Goal: Find specific page/section: Find specific page/section

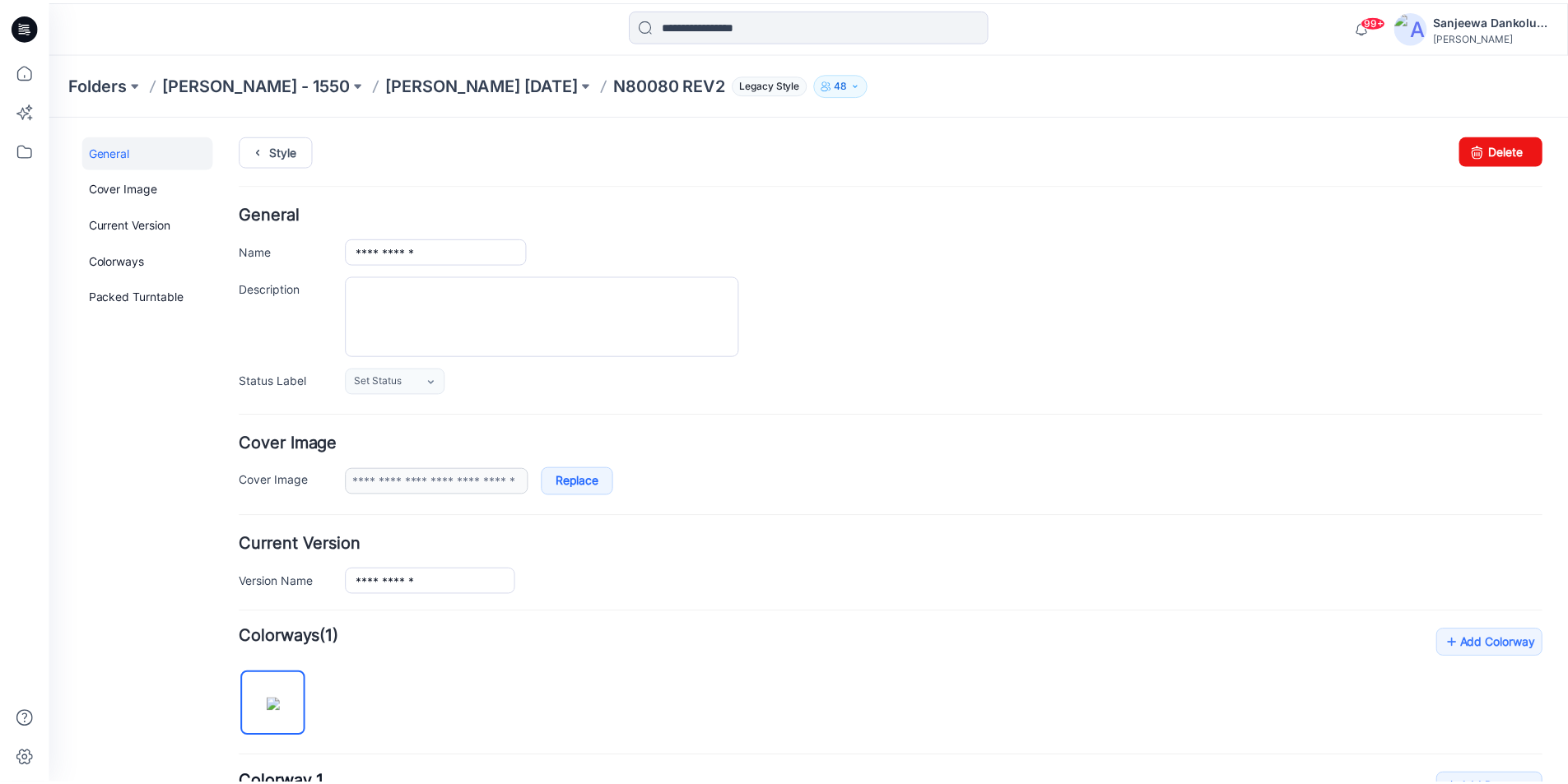
scroll to position [460, 0]
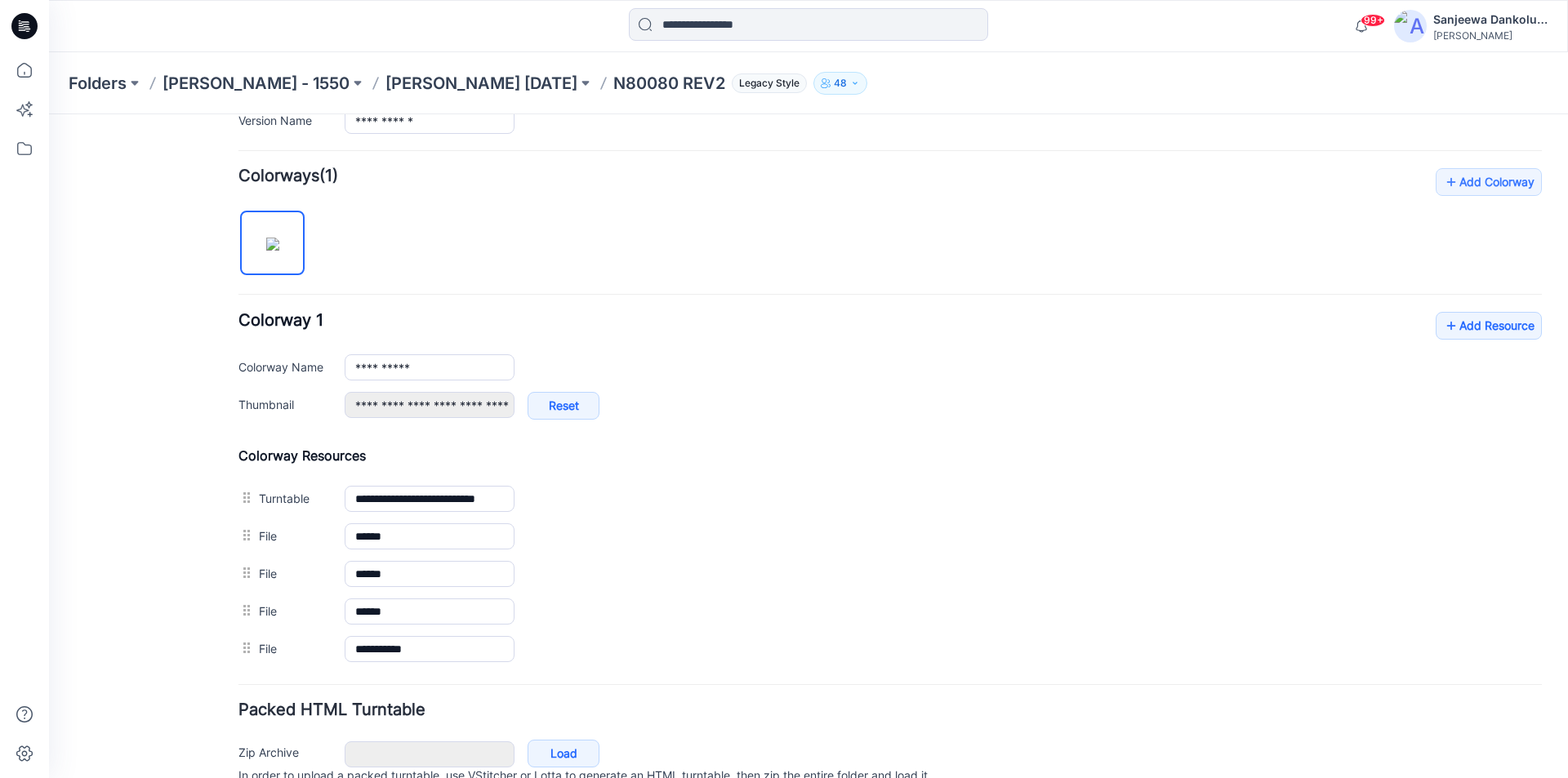
click at [16, 30] on icon at bounding box center [25, 26] width 26 height 26
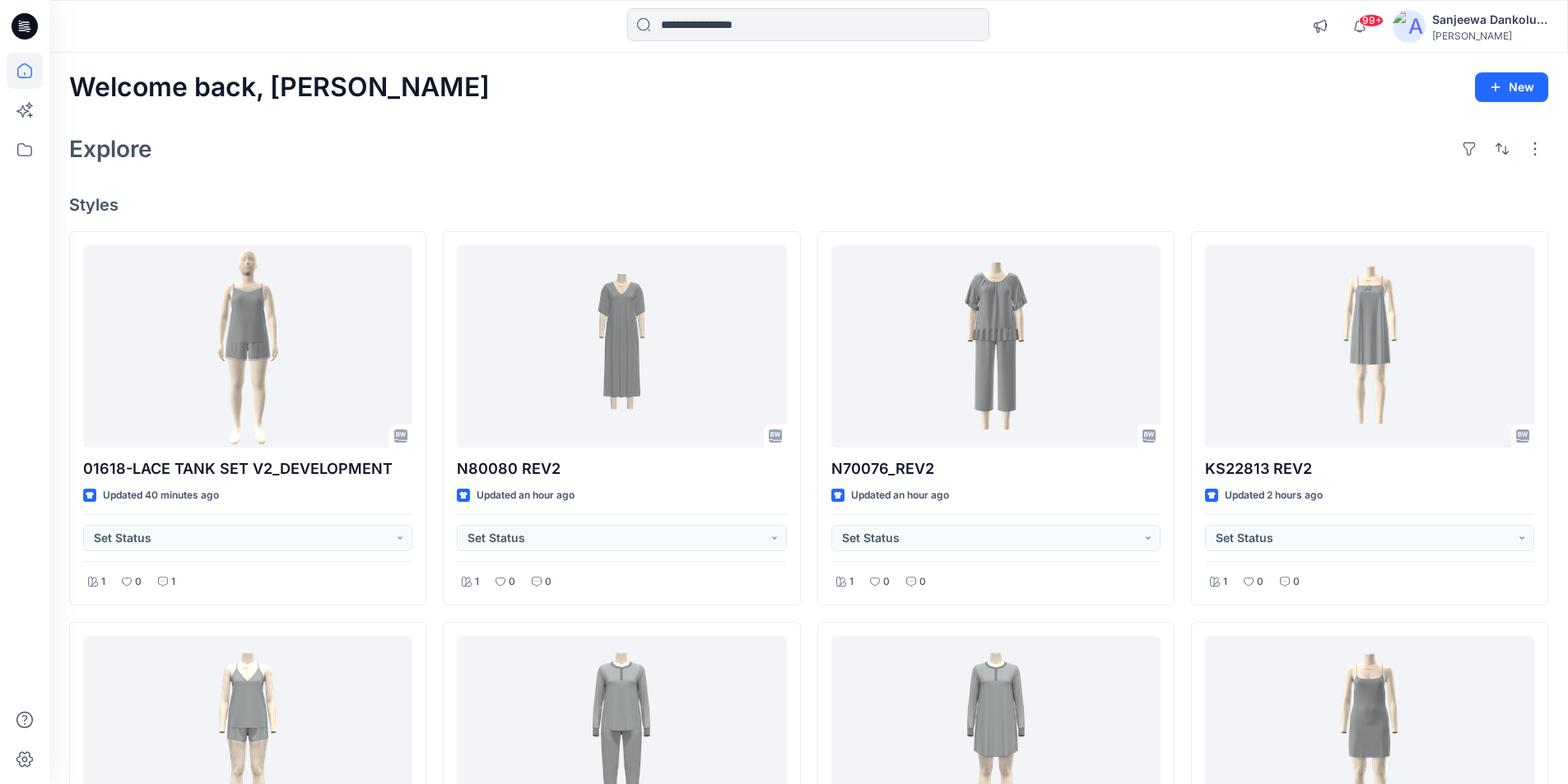
click at [23, 14] on icon at bounding box center [25, 27] width 27 height 27
click at [19, 22] on icon at bounding box center [25, 27] width 27 height 27
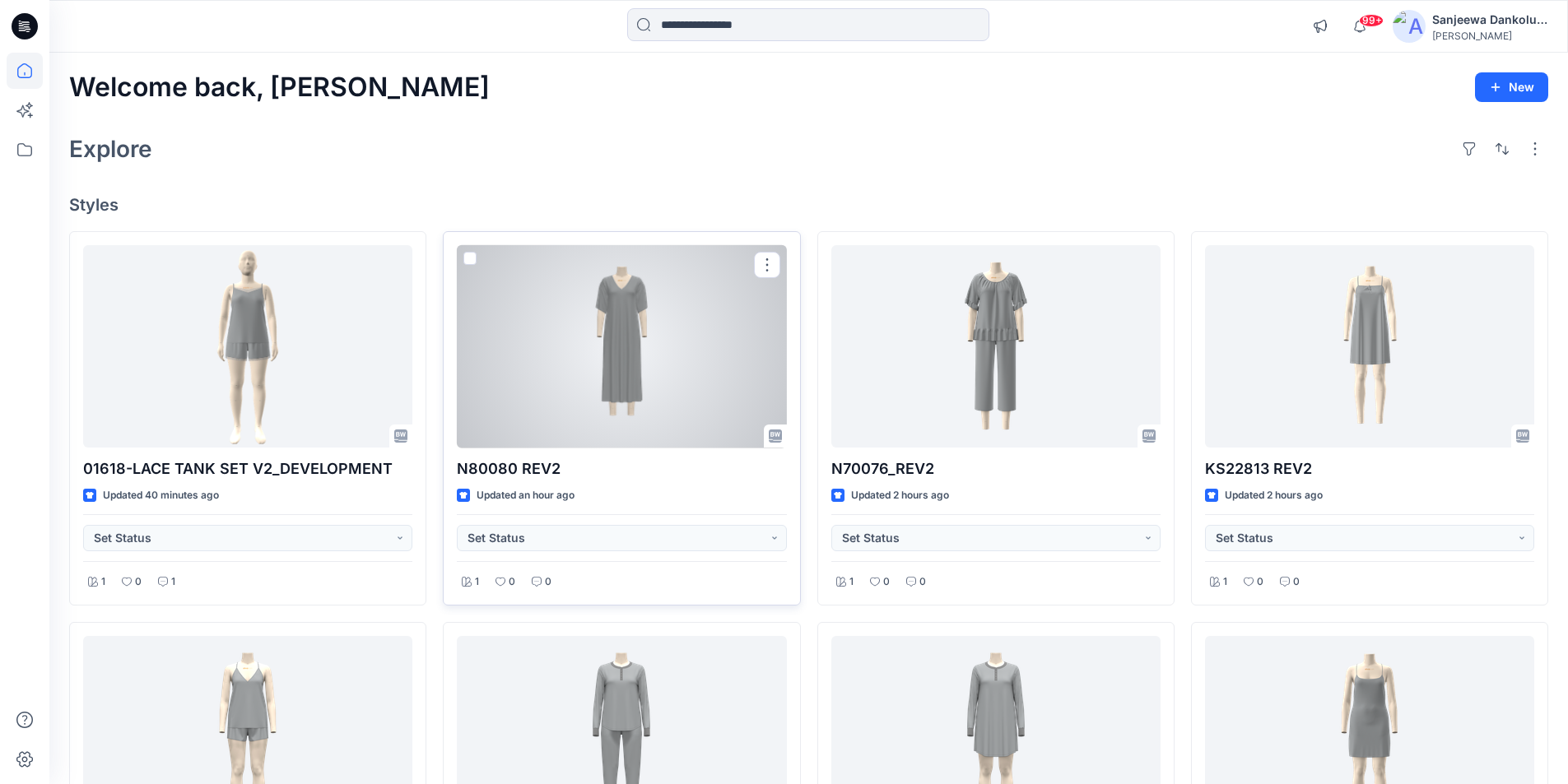
click at [570, 321] on div at bounding box center [621, 347] width 330 height 203
